Goal: Task Accomplishment & Management: Complete application form

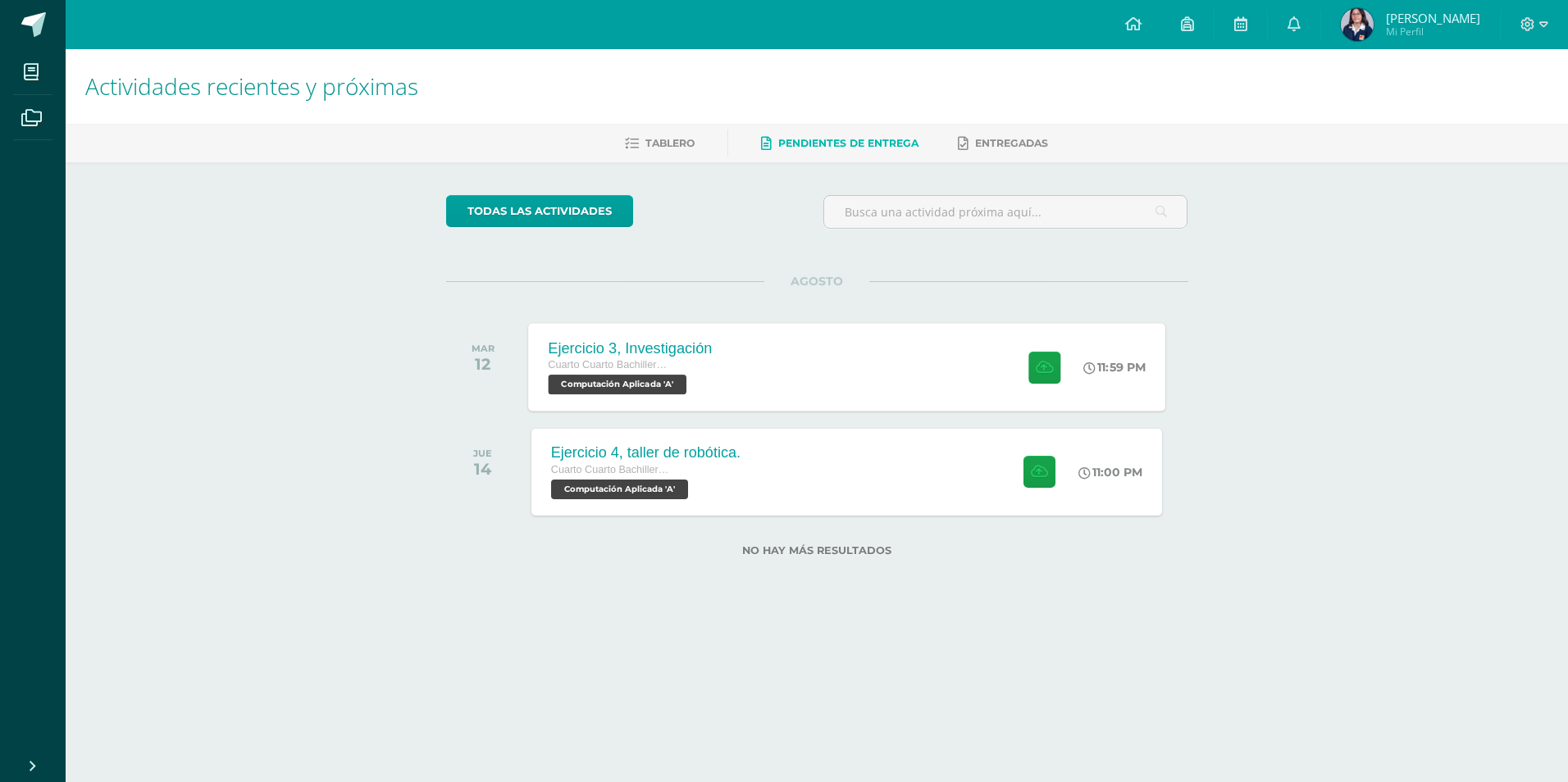
click at [807, 399] on div "Ejercicio 3, Investigación Cuarto Cuarto Bachillerato en Ciencias y Letras con …" at bounding box center [846, 367] width 637 height 88
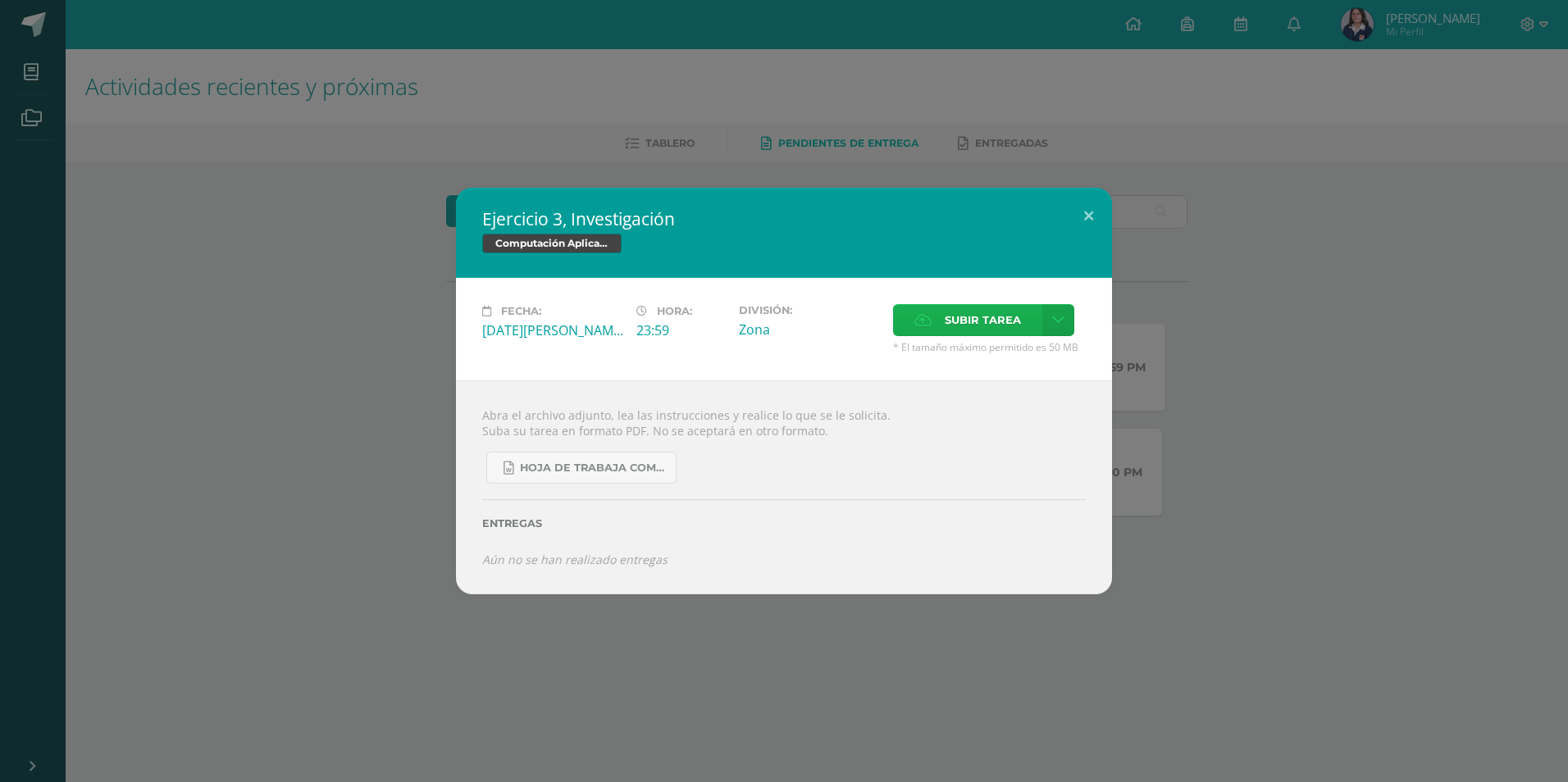
click at [1004, 313] on span "Subir tarea" at bounding box center [983, 320] width 76 height 30
click at [0, 0] on input "Subir tarea" at bounding box center [0, 0] width 0 height 0
click at [1089, 218] on button at bounding box center [1089, 215] width 47 height 56
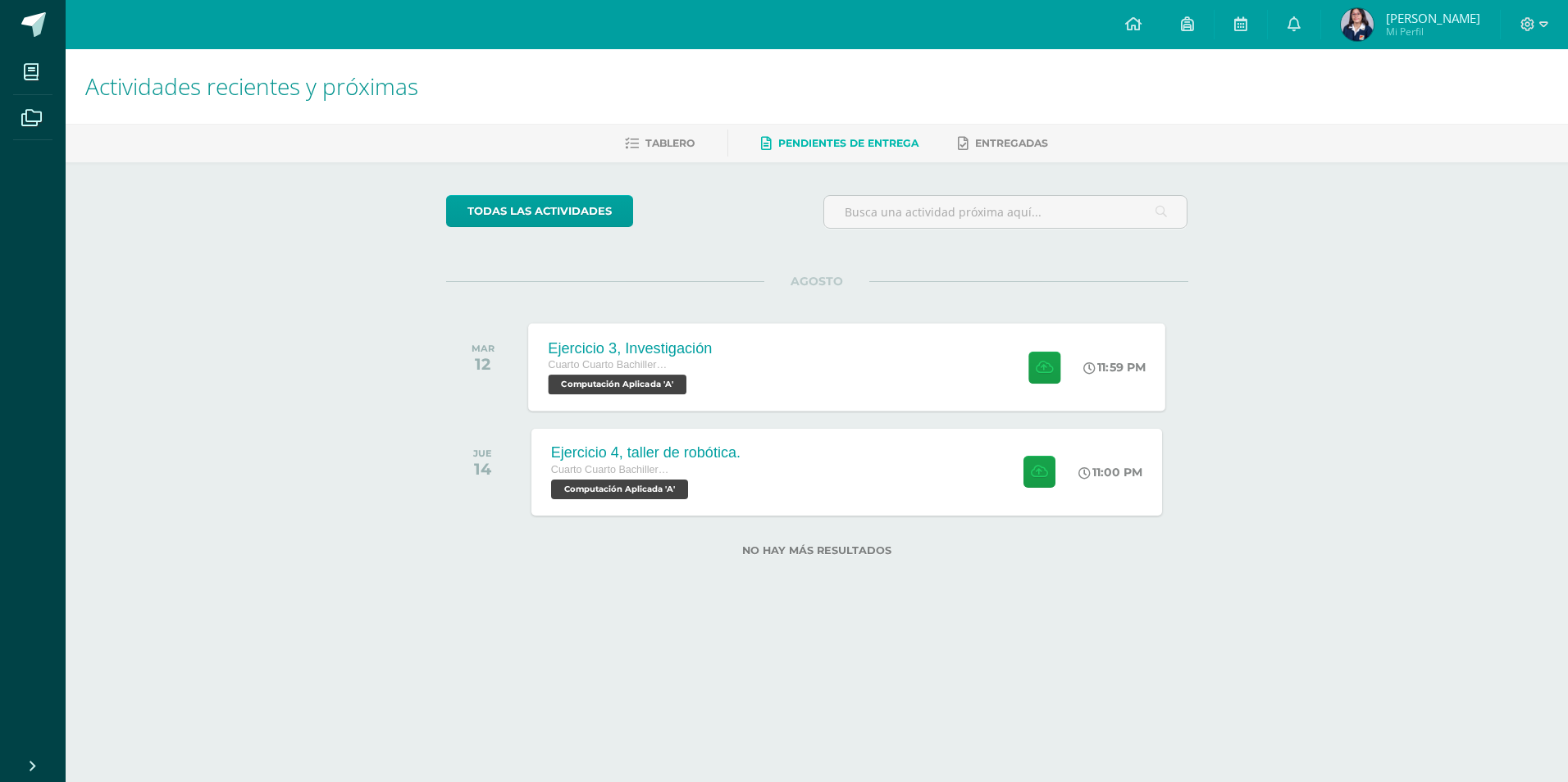
click at [779, 365] on div "Ejercicio 3, Investigación Cuarto Cuarto Bachillerato en Ciencias y Letras con …" at bounding box center [846, 367] width 637 height 88
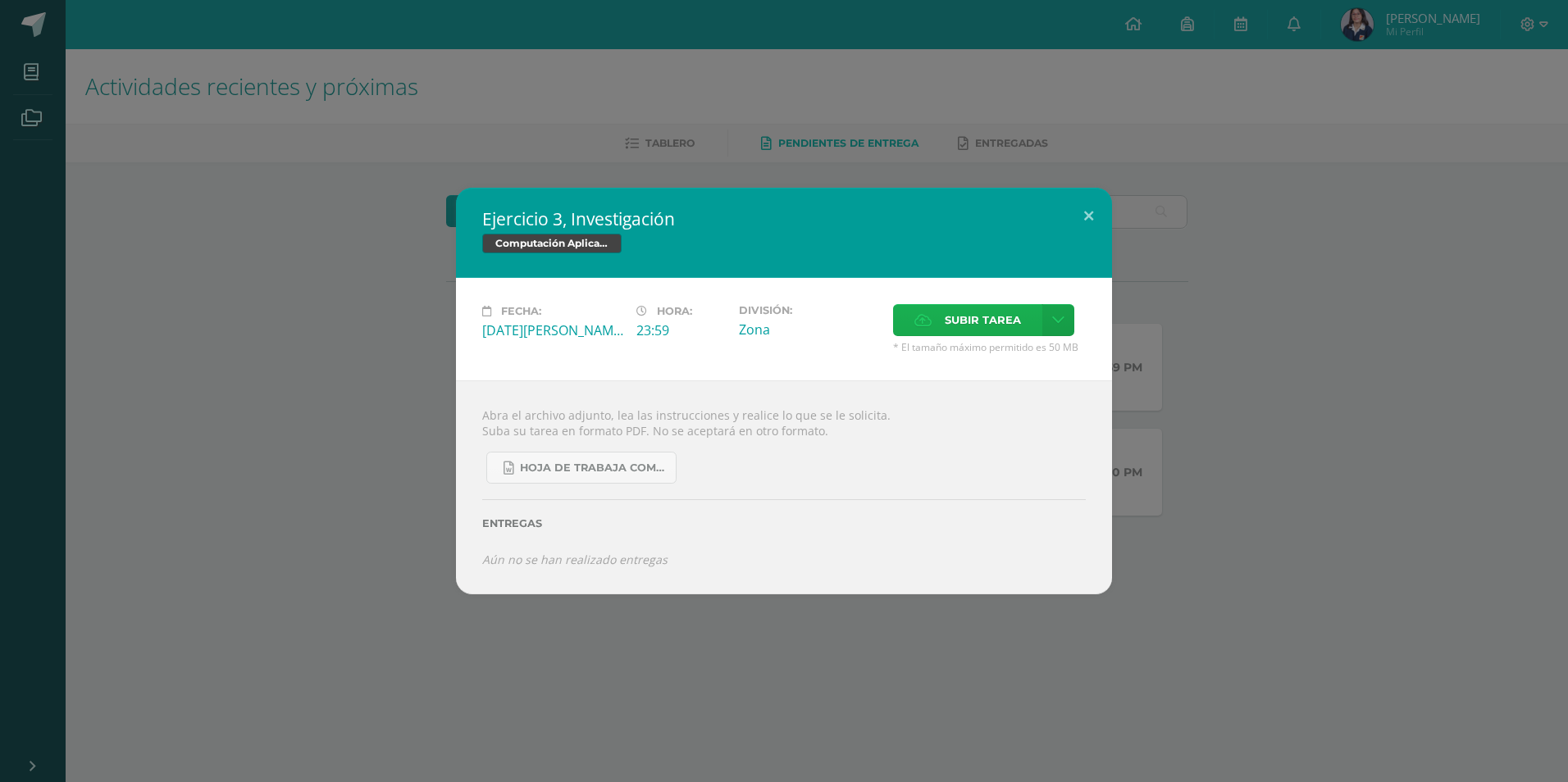
click at [1038, 323] on label "Subir tarea" at bounding box center [968, 320] width 149 height 32
click at [0, 0] on input "Subir tarea" at bounding box center [0, 0] width 0 height 0
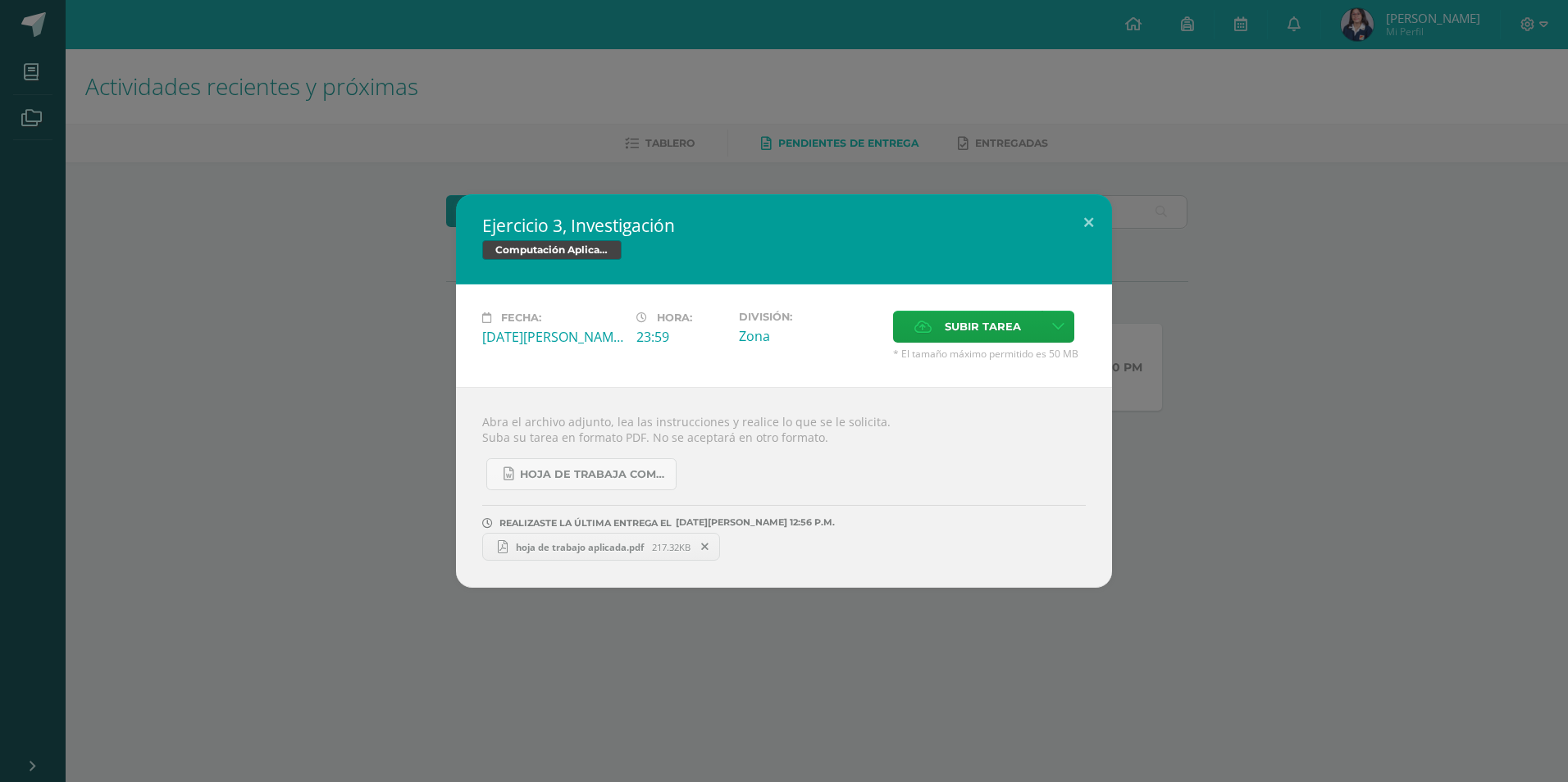
click at [1168, 383] on div "Ejercicio 3, Investigación Computación Aplicada Fecha: [DATE][PERSON_NAME] Hora…" at bounding box center [784, 391] width 1555 height 394
